Goal: Use online tool/utility: Utilize a website feature to perform a specific function

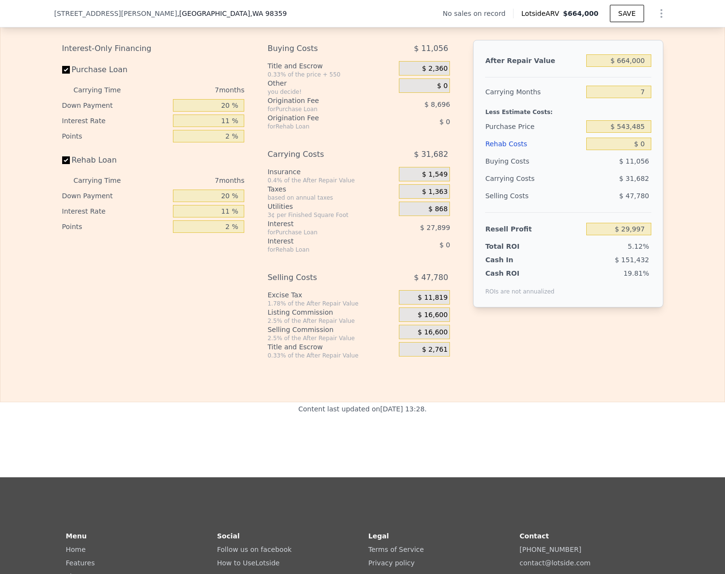
scroll to position [1342, 0]
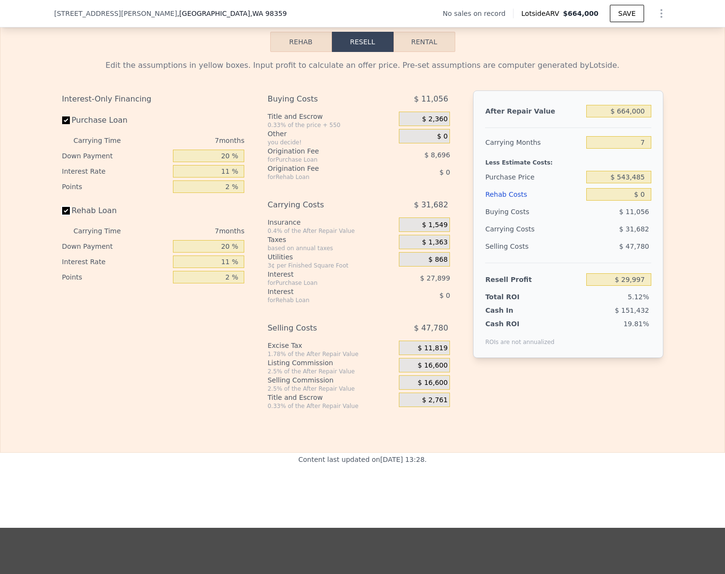
click at [62, 215] on input "Rehab Loan" at bounding box center [66, 211] width 8 height 8
checkbox input "false"
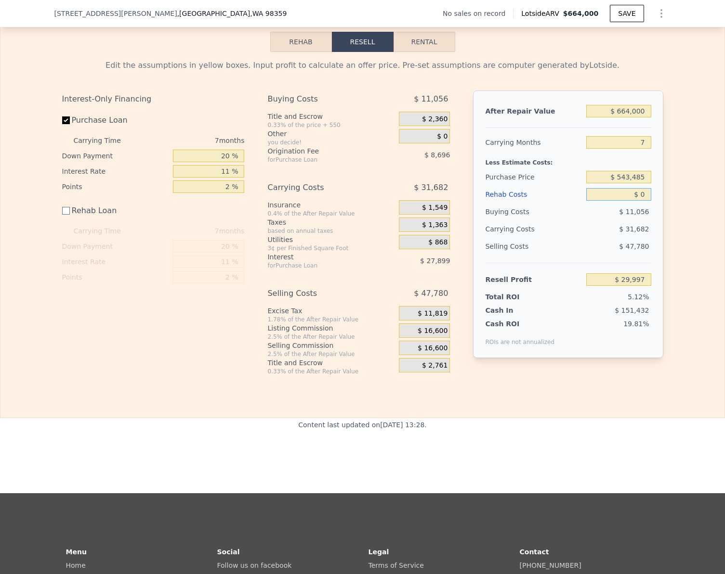
click at [636, 201] on input "$ 0" at bounding box center [618, 194] width 65 height 13
type input "$ 1"
type input "$ 29,996"
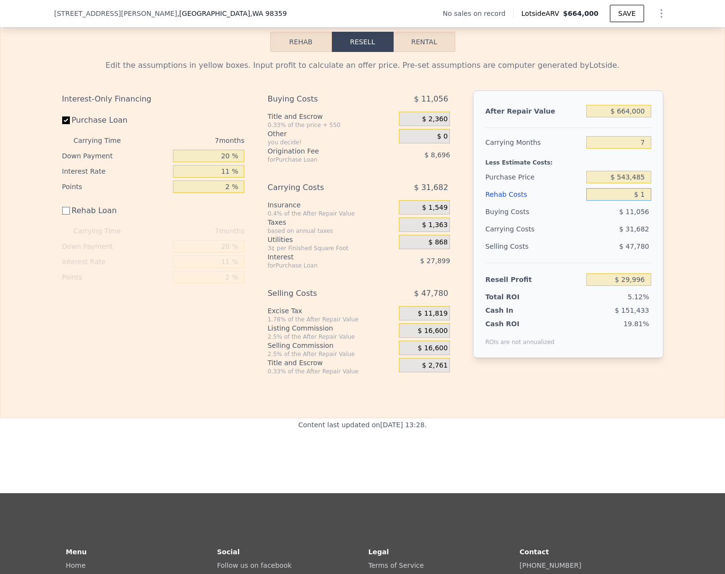
type input "$ 10"
type input "$ 29,987"
type input "$ 100"
type input "$ 29,897"
type input "$ 1,000"
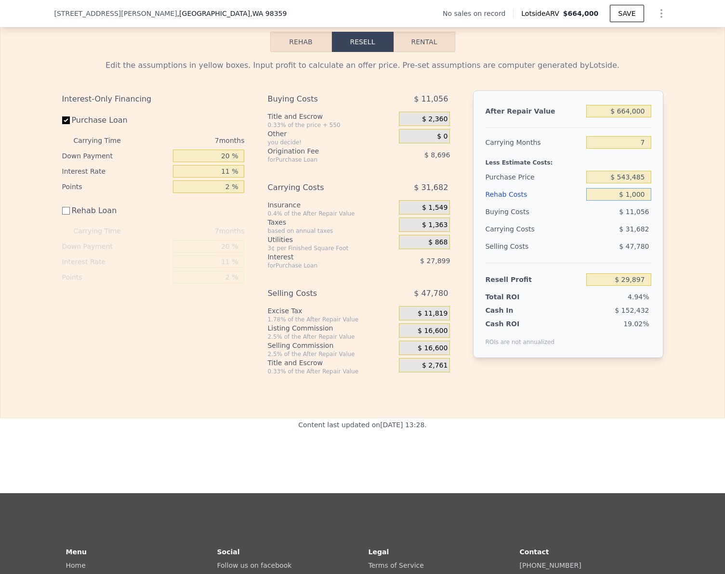
type input "$ 28,997"
type input "$ 100,000"
type input "-$ 70,003"
type input "$ 100,000"
click at [644, 183] on input "$ 543,485" at bounding box center [618, 177] width 65 height 13
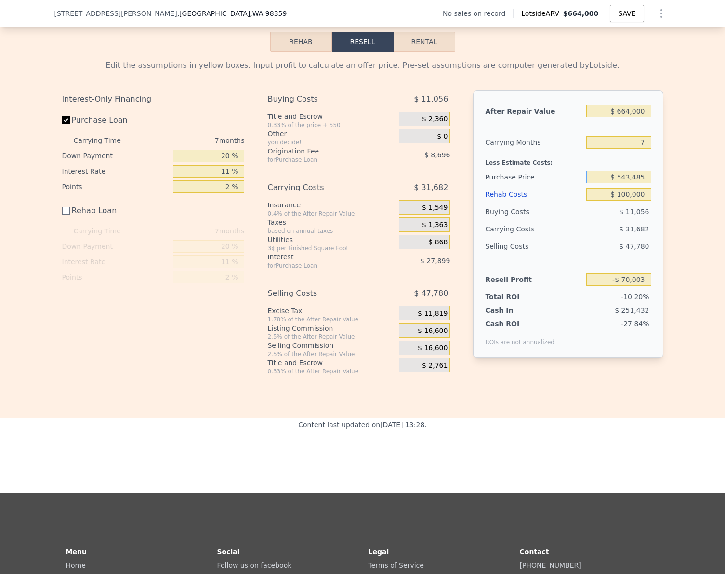
click at [644, 183] on input "$ 543,485" at bounding box center [618, 177] width 65 height 13
type input "$ 400,000"
click at [674, 186] on div "Edit the assumptions in yellow boxes. Input profit to calculate an offer price.…" at bounding box center [362, 214] width 724 height 324
type input "$ 83,627"
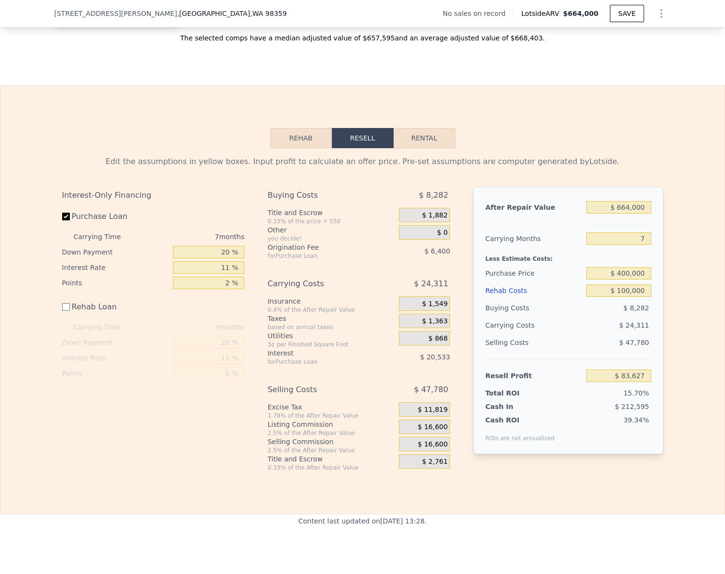
scroll to position [1150, 0]
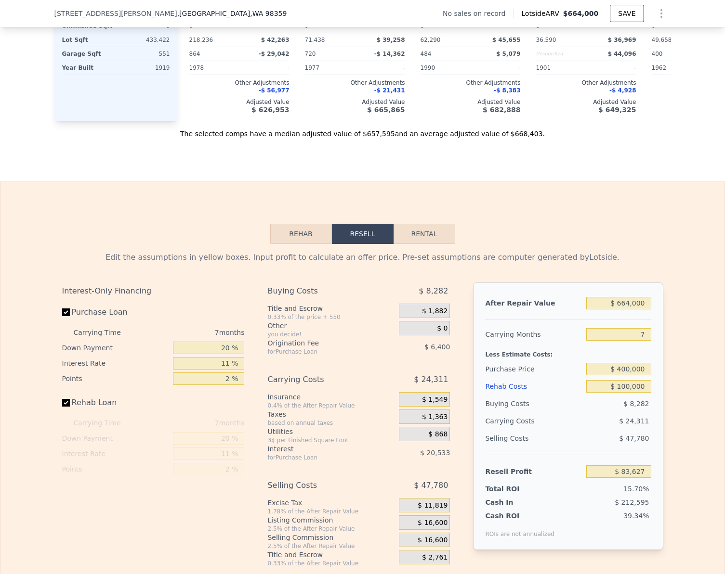
checkbox input "true"
type input "$ 0"
type input "$ 29,997"
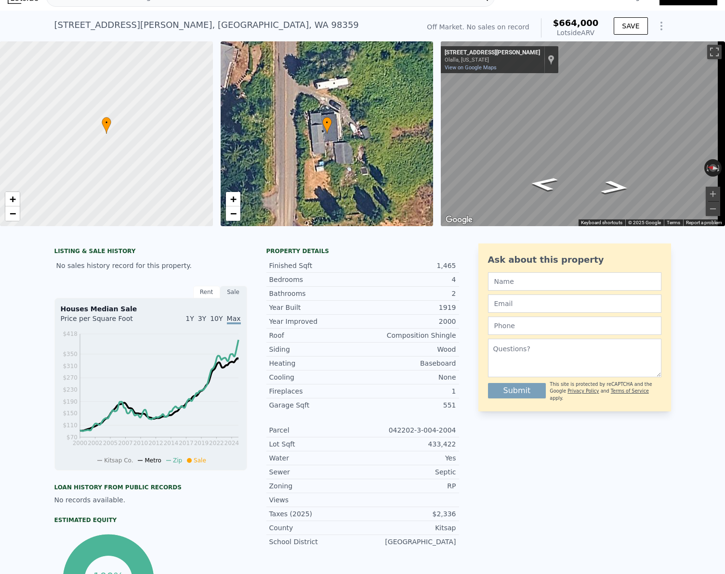
scroll to position [0, 0]
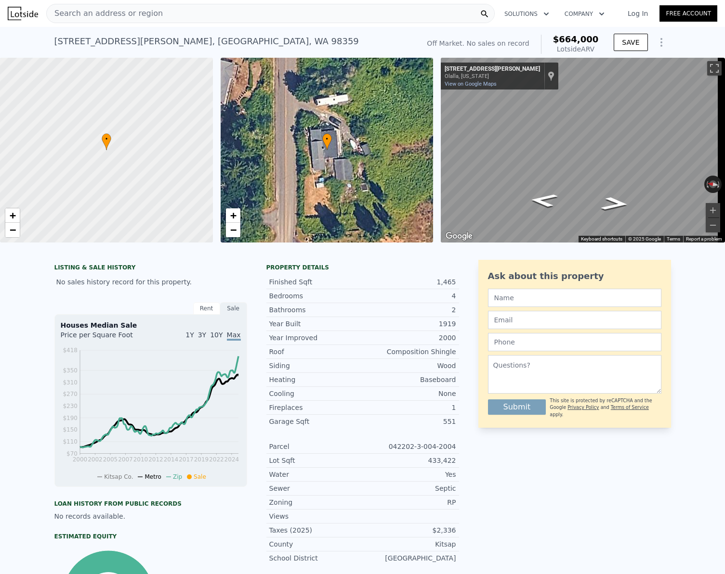
click at [152, 15] on div "Search an address or region" at bounding box center [270, 13] width 448 height 19
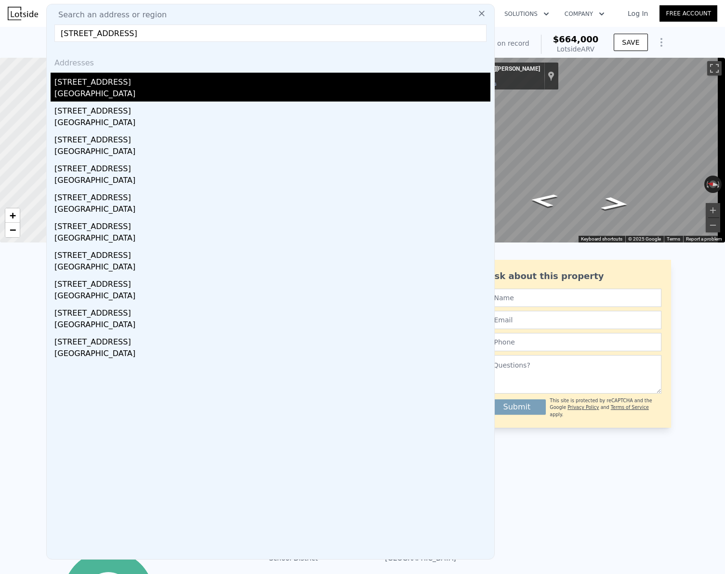
type input "[STREET_ADDRESS]"
click at [66, 80] on div "[STREET_ADDRESS]" at bounding box center [272, 80] width 436 height 15
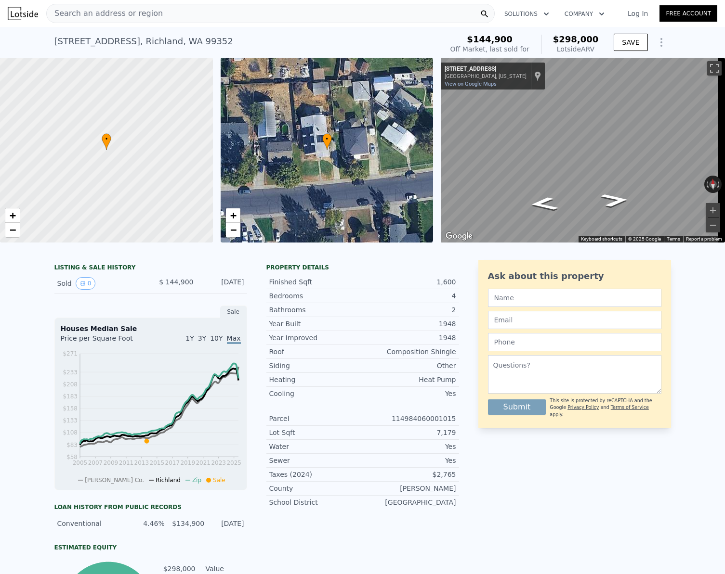
click at [144, 12] on span "Search an address or region" at bounding box center [105, 14] width 116 height 12
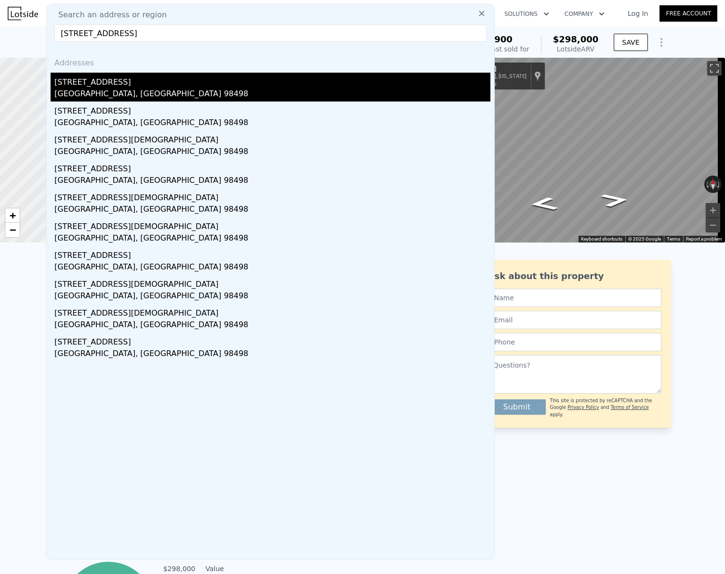
type input "[STREET_ADDRESS]"
click at [109, 77] on div "[STREET_ADDRESS]" at bounding box center [272, 80] width 436 height 15
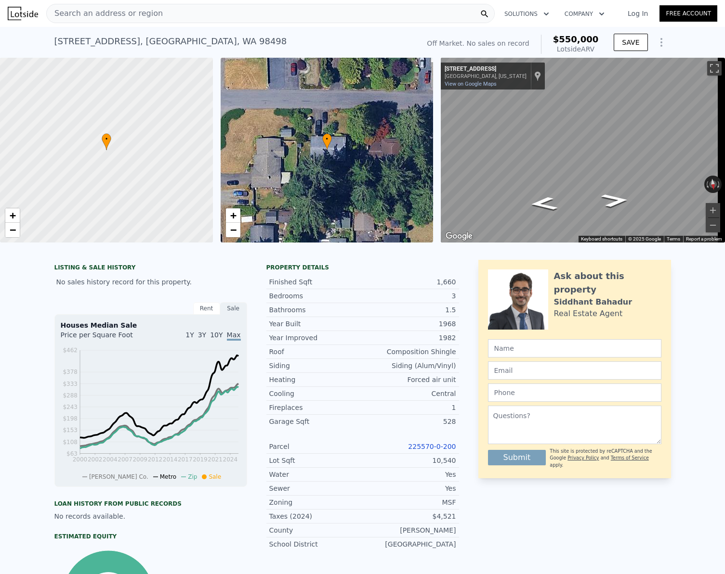
click at [142, 16] on span "Search an address or region" at bounding box center [105, 14] width 116 height 12
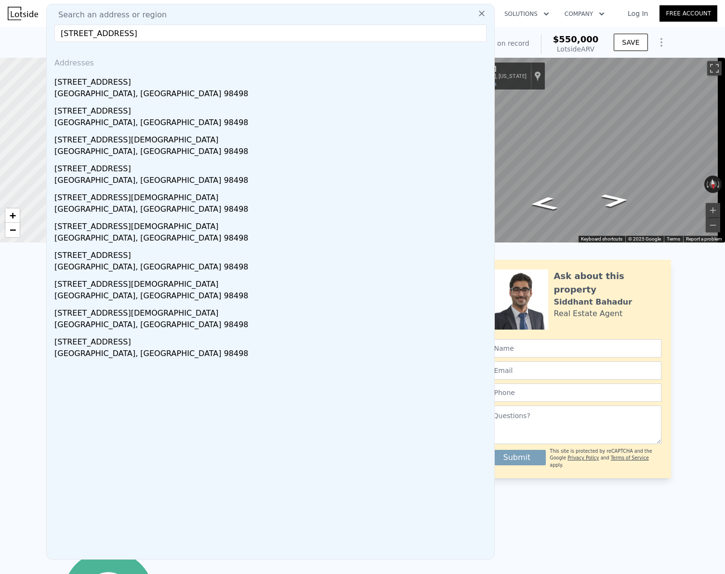
type input "[STREET_ADDRESS]"
click at [477, 13] on icon at bounding box center [482, 14] width 10 height 10
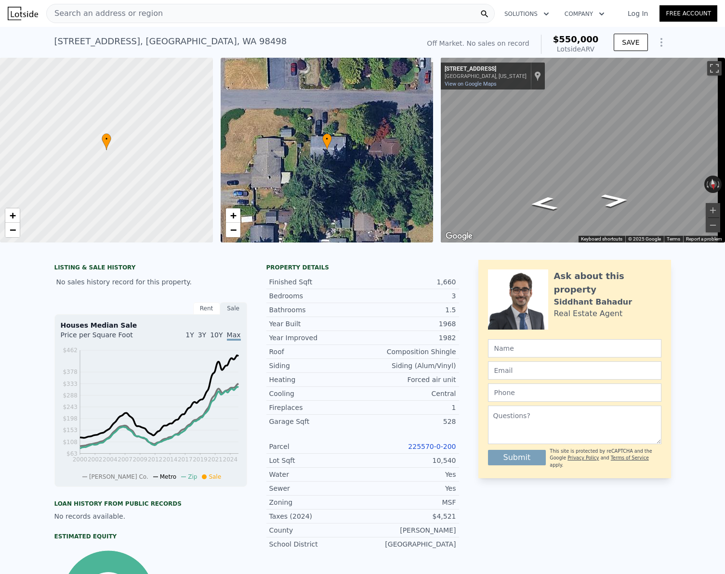
click at [345, 38] on div "[STREET_ADDRESS] No sales on record (~ARV $550k )" at bounding box center [234, 44] width 361 height 27
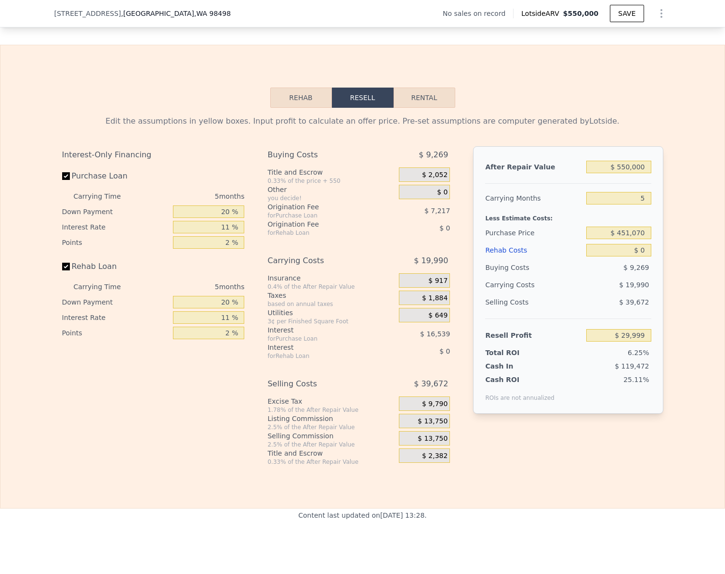
scroll to position [1296, 0]
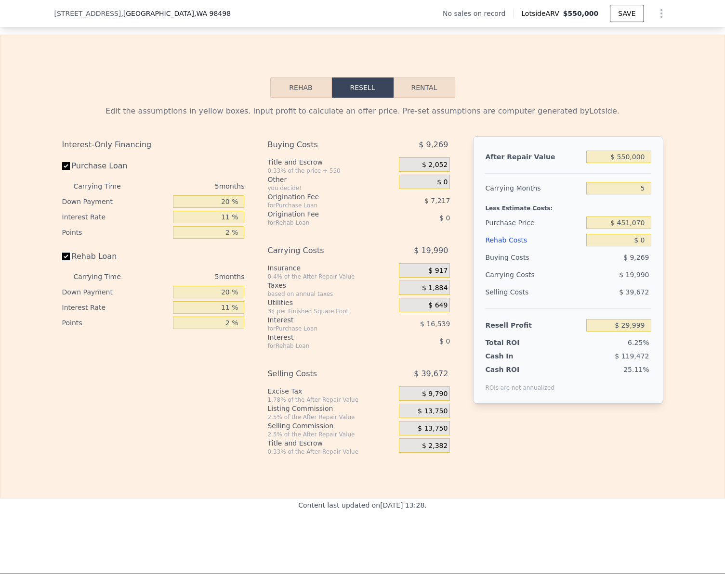
click at [62, 260] on input "Rehab Loan" at bounding box center [66, 257] width 8 height 8
checkbox input "false"
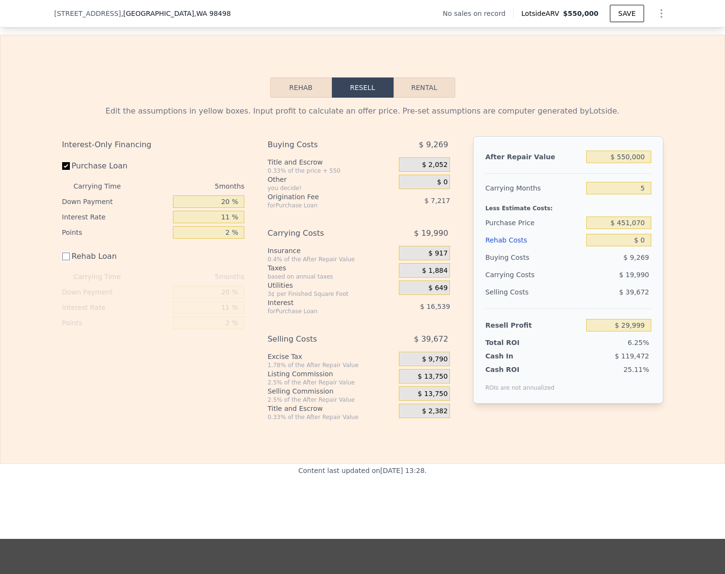
click at [307, 98] on button "Rehab" at bounding box center [301, 88] width 62 height 20
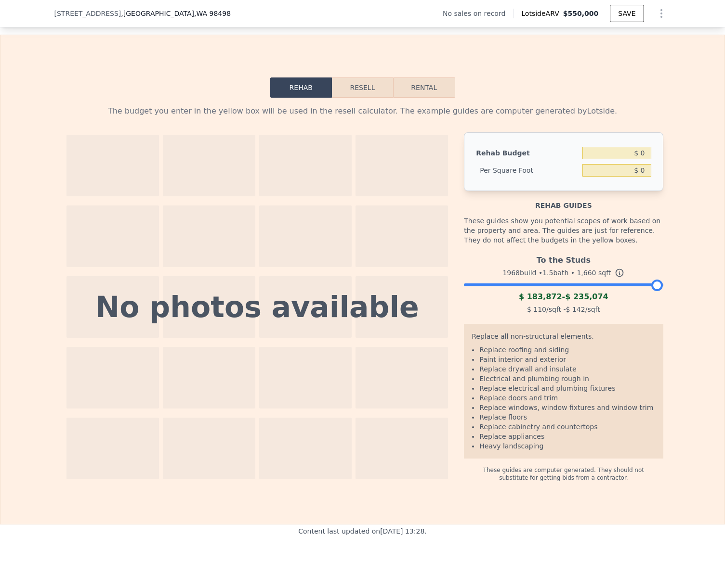
click at [517, 285] on div at bounding box center [563, 283] width 199 height 6
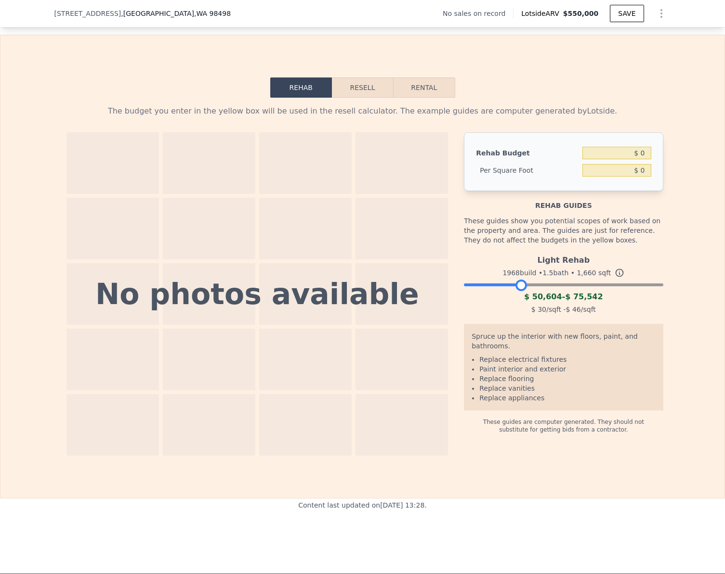
click at [507, 285] on div at bounding box center [563, 283] width 199 height 6
click at [515, 285] on div at bounding box center [563, 283] width 199 height 6
click at [361, 98] on button "Resell" at bounding box center [362, 88] width 61 height 20
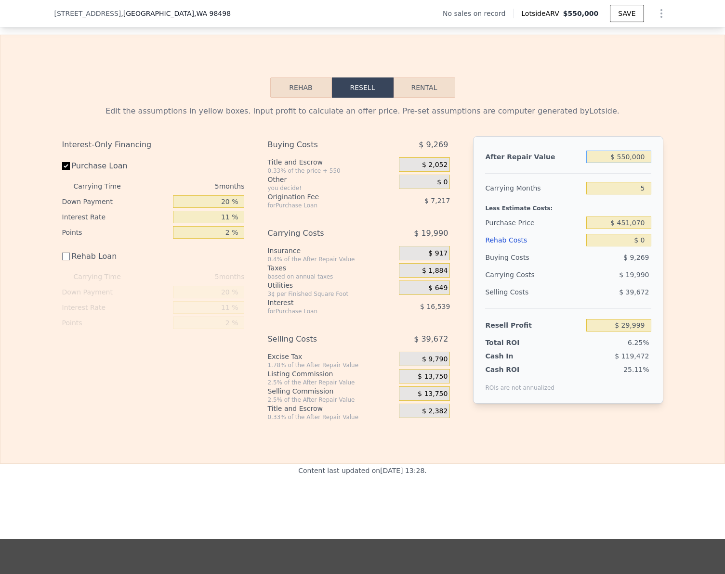
click at [646, 163] on input "$ 550,000" at bounding box center [618, 157] width 65 height 13
type input "$ 5"
type input "-$ 479,957"
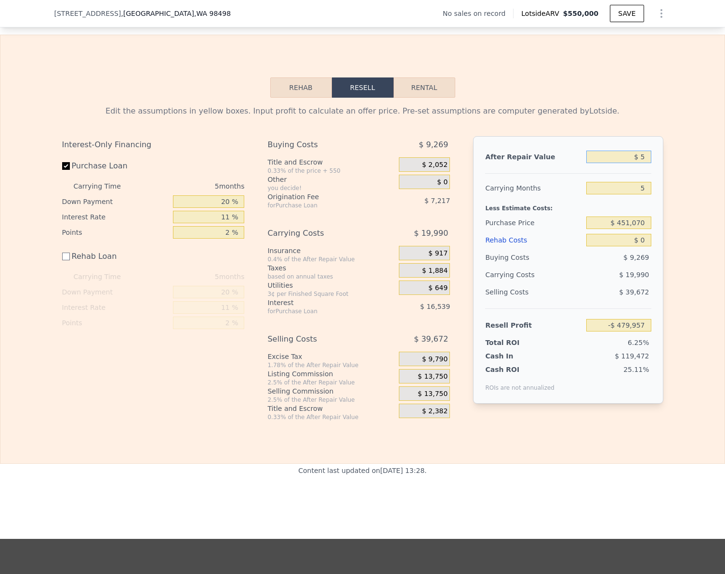
type input "$ 53"
type input "-$ 479,912"
type input "$ 535"
type input "-$ 479,466"
type input "$ 5,350"
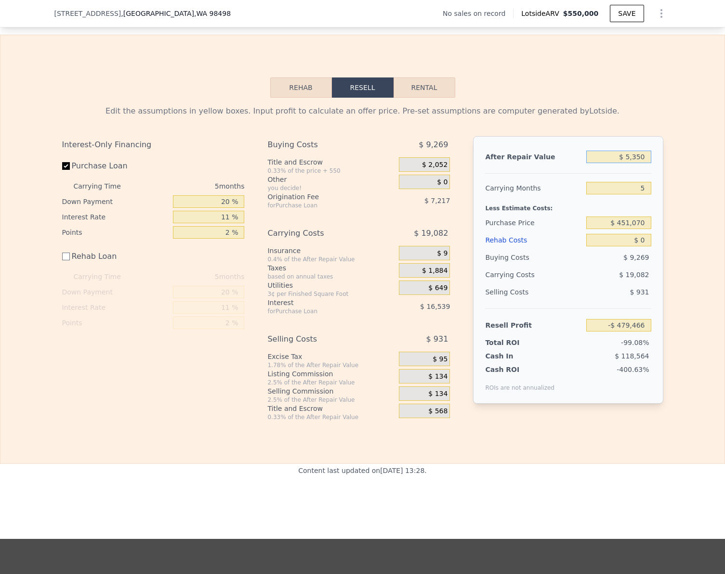
type input "-$ 475,002"
type input "$ 53,500"
type input "-$ 430,357"
type input "$ 535,000"
type input "$ 16,091"
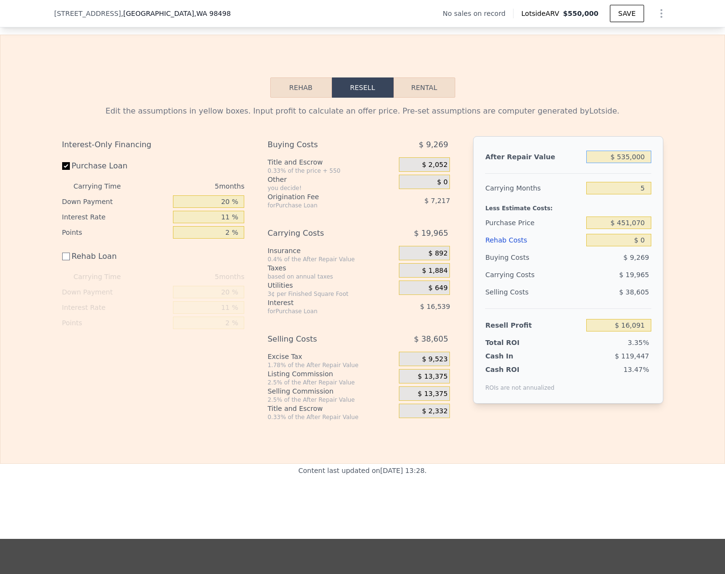
type input "$ 535,000"
click at [647, 246] on input "$ 0" at bounding box center [618, 240] width 65 height 13
type input "$ 3"
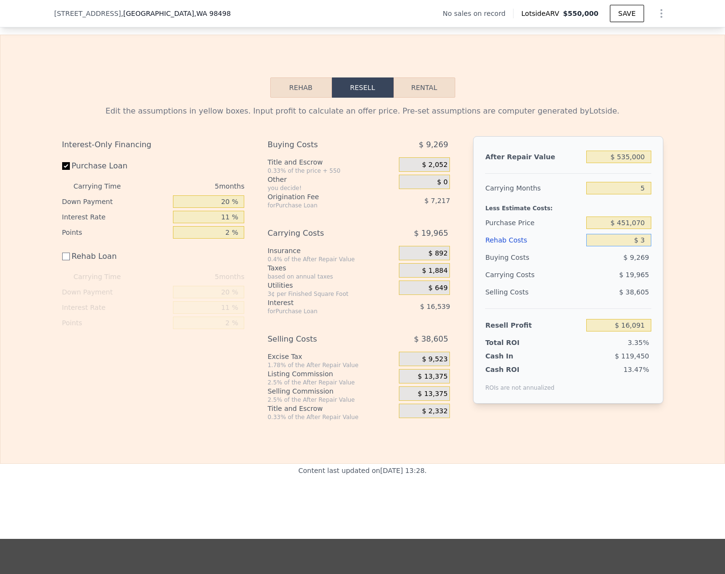
type input "$ 16,088"
type input "$ 30"
type input "$ 16,061"
type input "$ 300"
type input "$ 15,791"
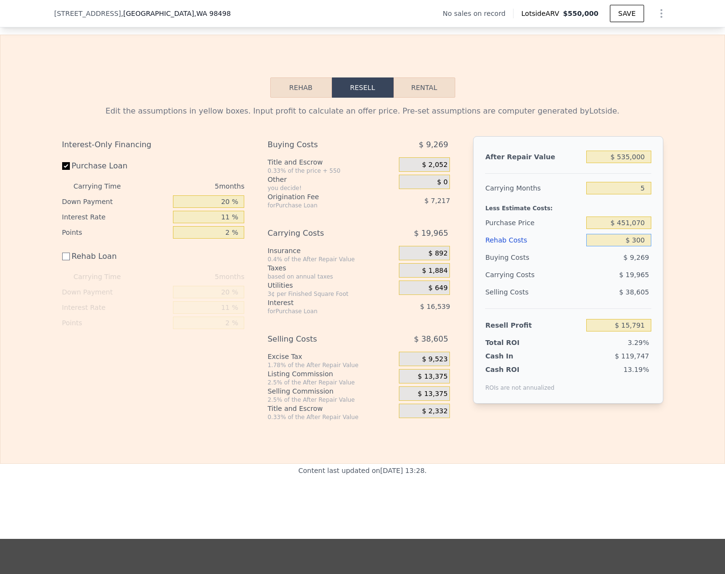
type input "$ 3,000"
type input "$ 13,091"
type input "$ 30,000"
type input "-$ 13,909"
type input "$ 30,000"
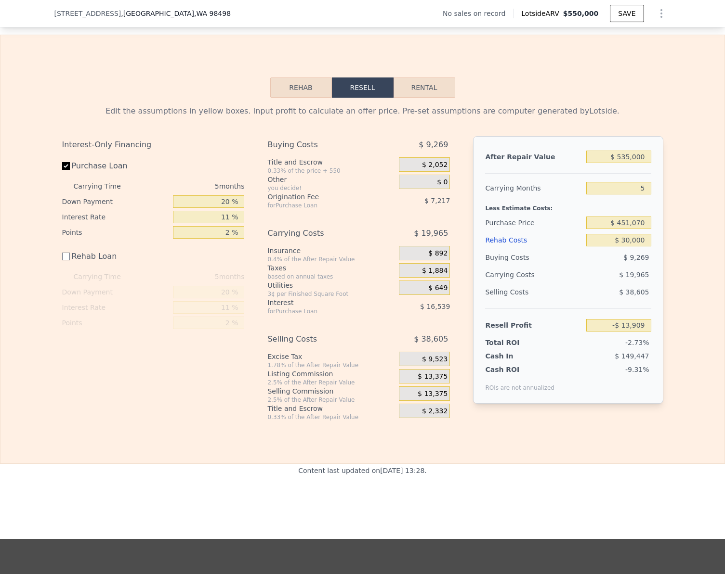
click at [691, 304] on div "Edit the assumptions in yellow boxes. Input profit to calculate an offer price.…" at bounding box center [362, 260] width 724 height 324
click at [639, 332] on input "-$ 13,909" at bounding box center [618, 325] width 65 height 13
type input "$ 45,000"
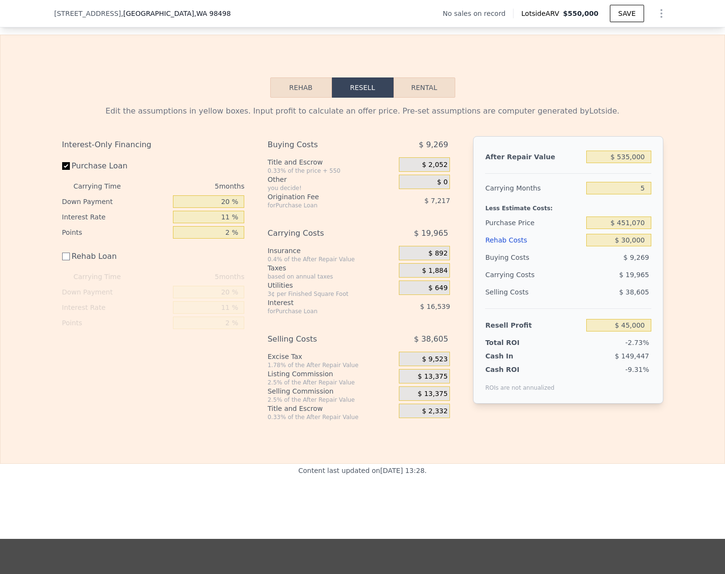
click at [700, 329] on div "Edit the assumptions in yellow boxes. Input profit to calculate an offer price.…" at bounding box center [362, 260] width 724 height 324
type input "$ 395,284"
